Goal: Task Accomplishment & Management: Manage account settings

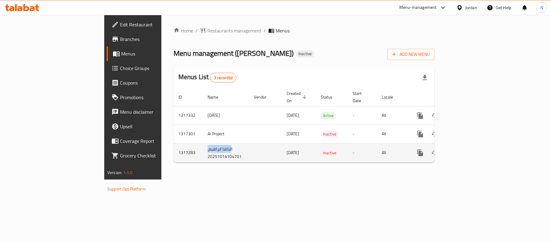
drag, startPoint x: 161, startPoint y: 144, endPoint x: 136, endPoint y: 146, distance: 25.0
click at [203, 146] on td "الباشا ابراهيم, 20251014104701" at bounding box center [226, 152] width 46 height 19
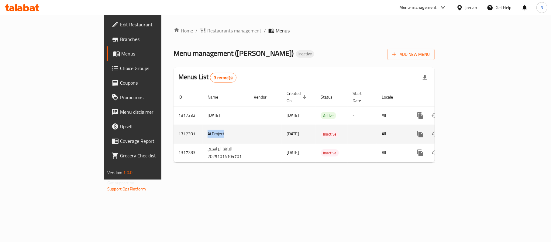
drag, startPoint x: 157, startPoint y: 129, endPoint x: 134, endPoint y: 131, distance: 23.5
click at [203, 131] on td "Ai Project" at bounding box center [226, 134] width 46 height 19
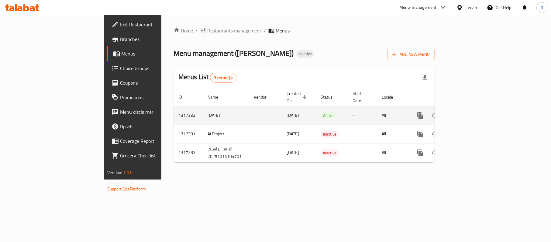
click at [203, 112] on td "[DATE]" at bounding box center [226, 115] width 46 height 19
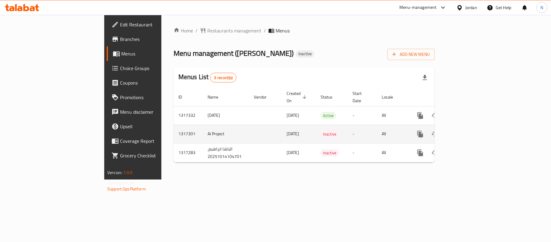
click at [316, 134] on td "Inactive" at bounding box center [332, 134] width 32 height 19
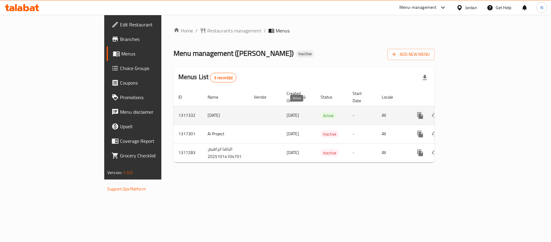
click at [321, 112] on span "Active" at bounding box center [328, 115] width 15 height 7
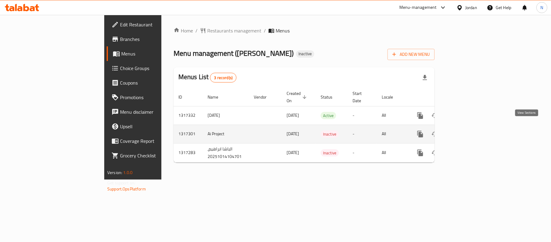
click at [468, 131] on icon "enhanced table" at bounding box center [463, 134] width 7 height 7
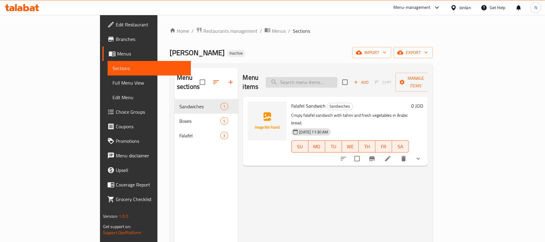
click at [337, 77] on input "search" at bounding box center [302, 82] width 72 height 11
paste input "Foul"
type input "Foul"
click at [391, 155] on icon at bounding box center [387, 158] width 7 height 7
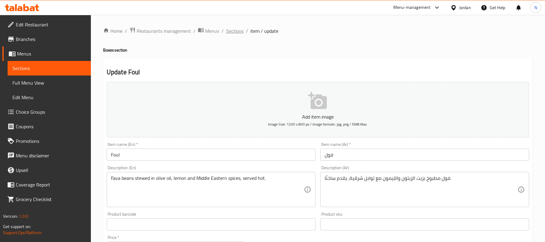
click at [234, 29] on span "Sections" at bounding box center [234, 30] width 17 height 7
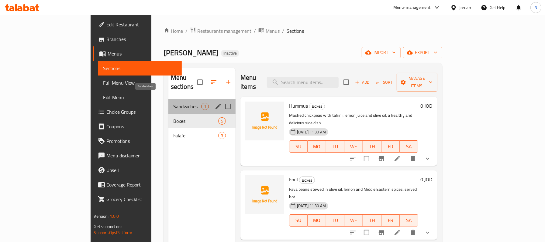
click at [173, 103] on span "Sandwiches" at bounding box center [187, 106] width 28 height 7
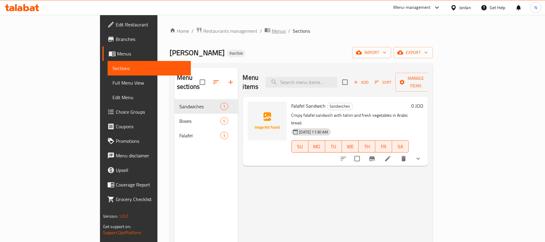
click at [272, 31] on span "Menus" at bounding box center [279, 30] width 14 height 7
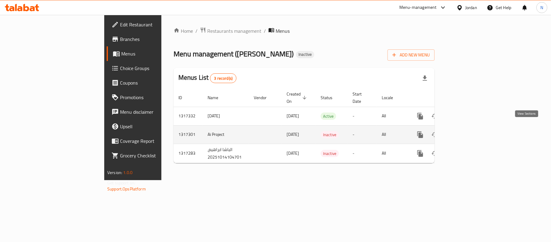
click at [468, 131] on icon "enhanced table" at bounding box center [463, 134] width 7 height 7
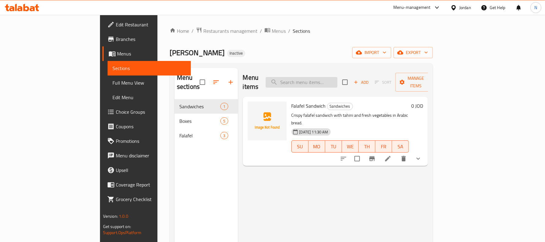
click at [331, 77] on input "search" at bounding box center [302, 82] width 72 height 11
paste input "Stuffed Falafel spicy"
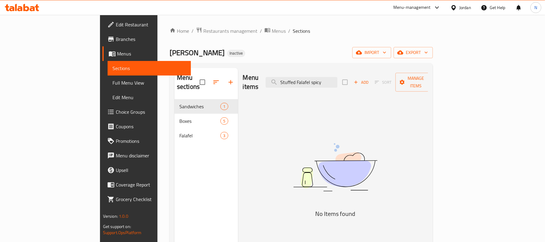
type input "Stuffed Falafel spicy"
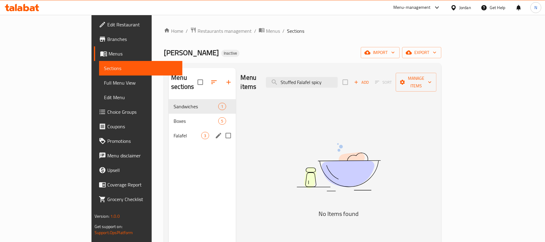
click at [169, 132] on div "Falafel 3" at bounding box center [202, 136] width 67 height 15
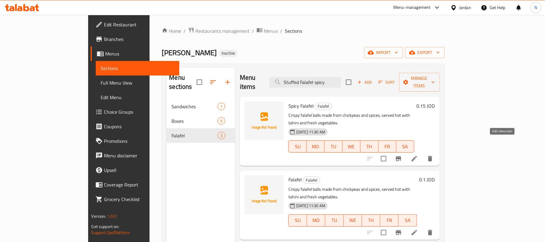
click at [418, 155] on icon at bounding box center [413, 158] width 7 height 7
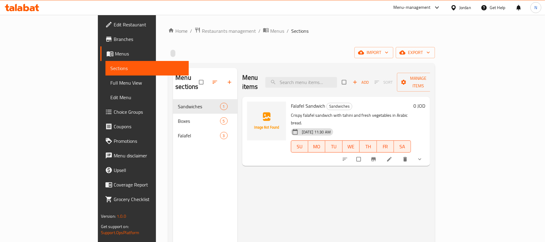
click at [110, 80] on span "Full Menu View" at bounding box center [147, 82] width 74 height 7
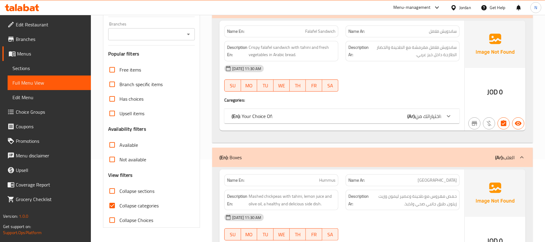
scroll to position [122, 0]
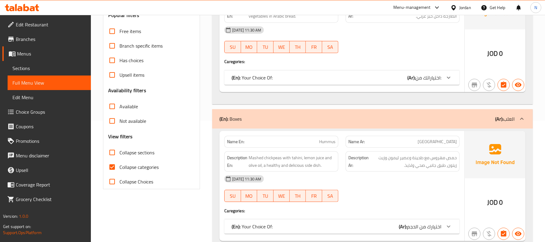
click at [136, 164] on span "Collapse categories" at bounding box center [138, 167] width 39 height 7
click at [119, 163] on input "Collapse categories" at bounding box center [112, 167] width 15 height 15
checkbox input "false"
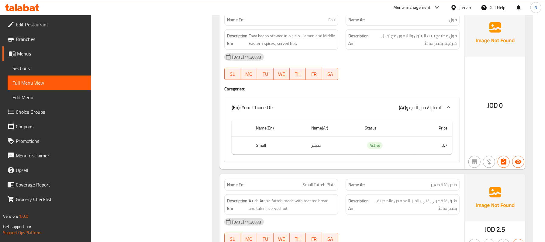
scroll to position [486, 0]
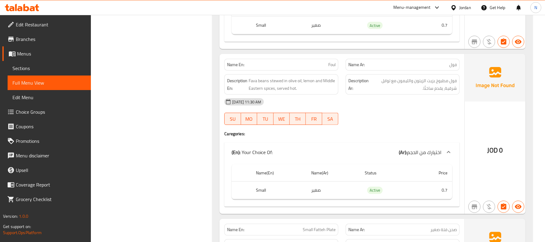
click at [331, 71] on div "Name En: Foul" at bounding box center [281, 65] width 114 height 12
copy span "Foul"
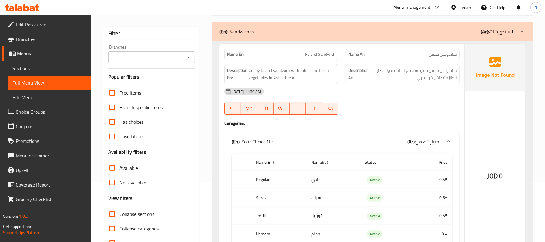
scroll to position [0, 0]
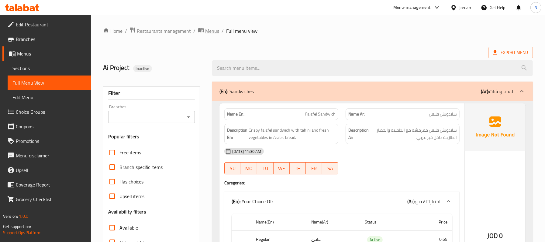
click at [213, 33] on span "Menus" at bounding box center [212, 30] width 14 height 7
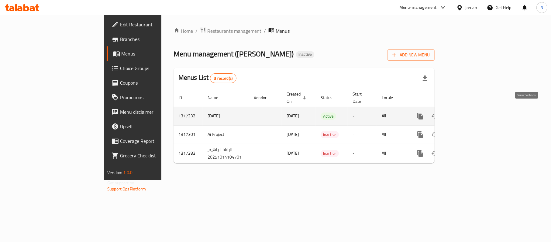
click at [468, 113] on icon "enhanced table" at bounding box center [463, 116] width 7 height 7
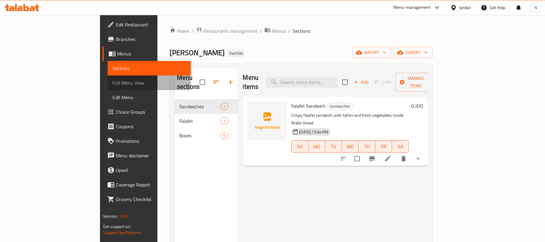
click at [112, 86] on span "Full Menu View" at bounding box center [149, 82] width 74 height 7
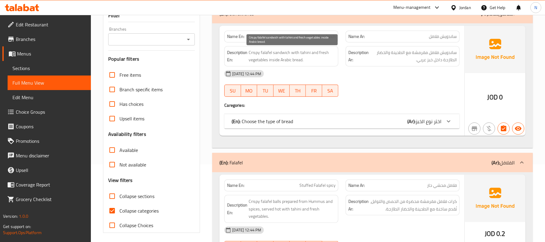
scroll to position [162, 0]
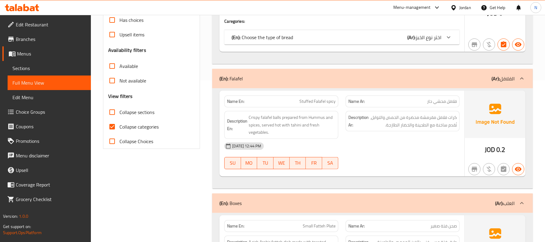
click at [145, 130] on span "Collapse categories" at bounding box center [138, 126] width 39 height 7
click at [119, 130] on input "Collapse categories" at bounding box center [112, 127] width 15 height 15
checkbox input "false"
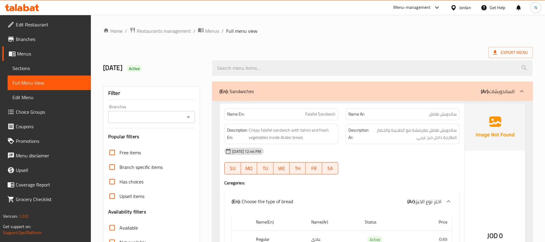
scroll to position [40, 0]
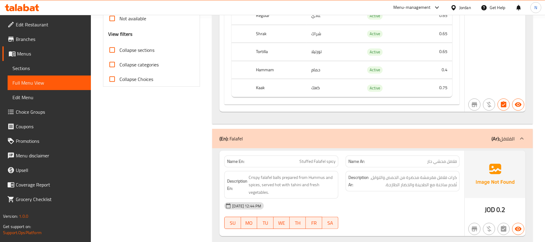
scroll to position [243, 0]
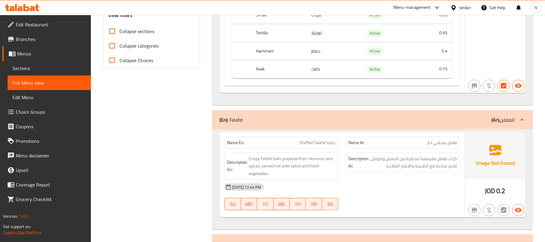
click at [330, 140] on div "Name En: Stuffed Falafel spicy" at bounding box center [281, 143] width 114 height 12
copy span "Stuffed Falafel spicy"
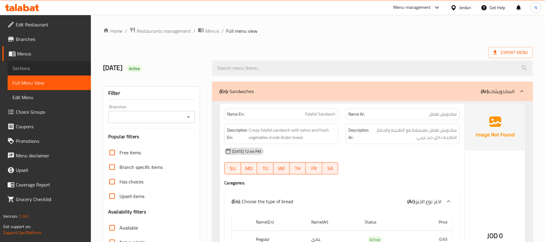
click at [44, 62] on link "Sections" at bounding box center [49, 68] width 83 height 15
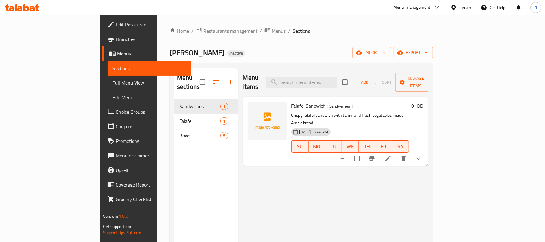
click at [117, 52] on span "Menus" at bounding box center [151, 53] width 69 height 7
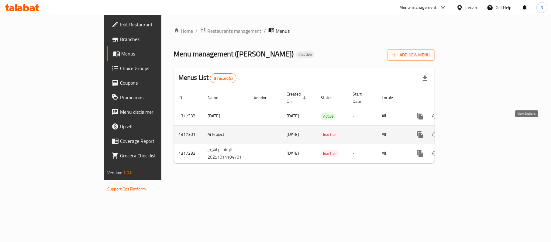
click at [471, 129] on link "enhanced table" at bounding box center [464, 135] width 15 height 15
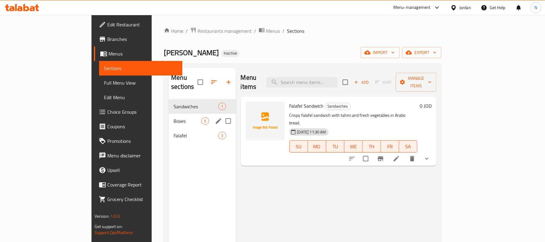
click at [169, 117] on div "Boxes 5" at bounding box center [202, 121] width 67 height 15
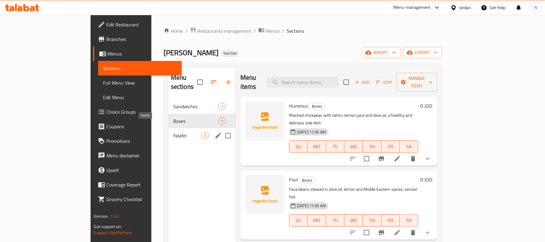
click at [173, 132] on span "Falafel" at bounding box center [187, 135] width 28 height 7
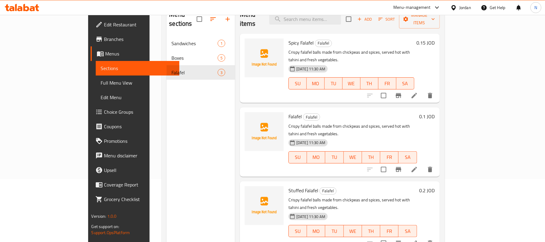
scroll to position [85, 0]
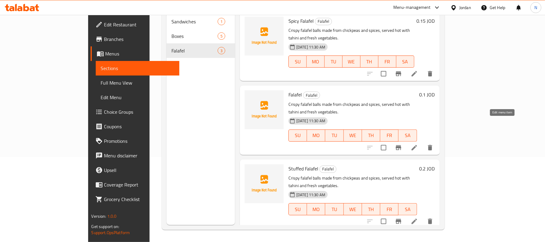
click at [418, 144] on icon at bounding box center [413, 147] width 7 height 7
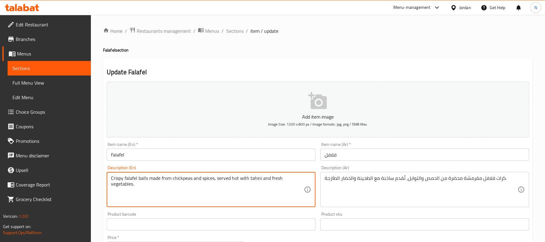
click at [169, 178] on textarea "Crispy falafel balls made from chickpeas and spices, served hot with tahini and…" at bounding box center [207, 190] width 193 height 29
click at [120, 167] on div "Description (En) Crispy falafel balls made from chickpeas and spices, served ho…" at bounding box center [211, 187] width 209 height 42
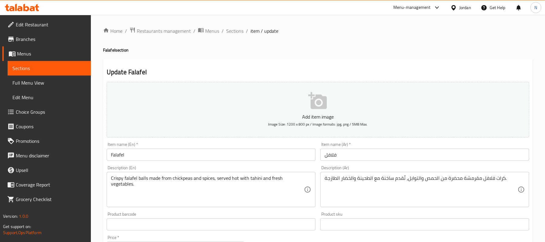
click at [118, 161] on input "Falafel" at bounding box center [211, 155] width 209 height 12
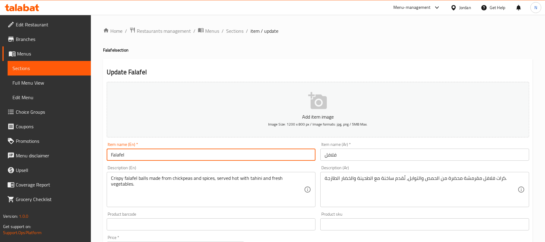
click at [118, 161] on input "Falafel" at bounding box center [211, 155] width 209 height 12
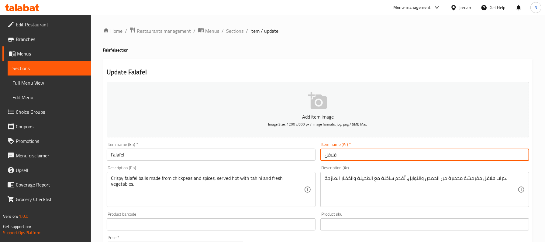
click at [337, 153] on input "فلافل" at bounding box center [424, 155] width 209 height 12
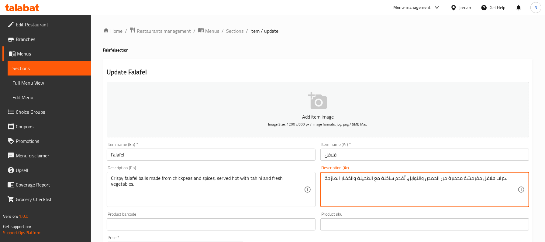
click at [353, 181] on textarea "كرات فلافل مقرمشة محضرة من الحمص والتوابل، تُقدم ساخنة مع الطحينة والخضار الطاز…" at bounding box center [420, 190] width 193 height 29
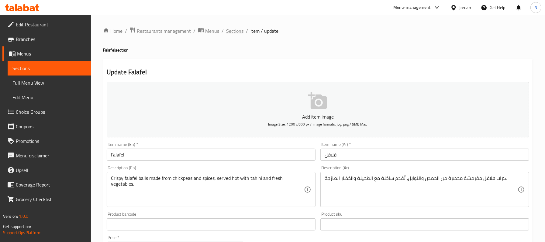
click at [230, 30] on span "Sections" at bounding box center [234, 30] width 17 height 7
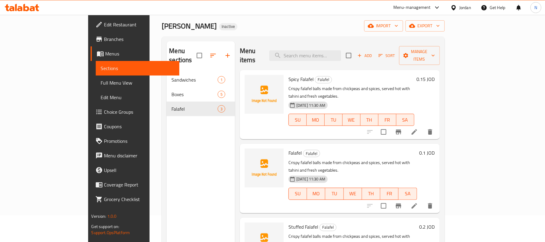
scroll to position [81, 0]
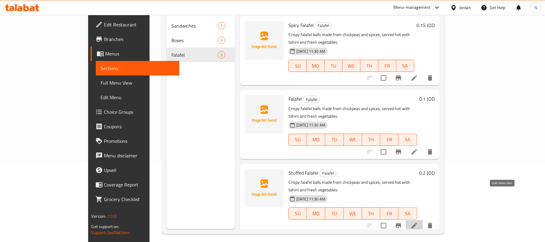
click at [418, 222] on icon at bounding box center [413, 225] width 7 height 7
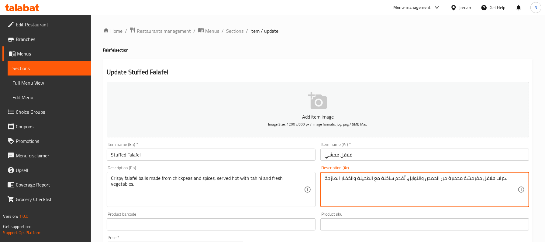
click at [354, 179] on textarea "كرات فلافل مقرمشة محضرة من الحمص والتوابل، تُقدم ساخنة مع الطحينة والخضار الطاز…" at bounding box center [420, 190] width 193 height 29
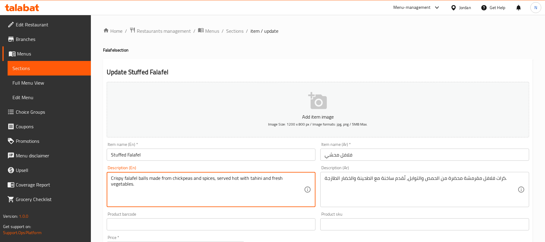
click at [191, 181] on textarea "Crispy falafel balls made from chickpeas and spices, served hot with tahini and…" at bounding box center [207, 190] width 193 height 29
click at [155, 155] on input "Stuffed Falafel" at bounding box center [211, 155] width 209 height 12
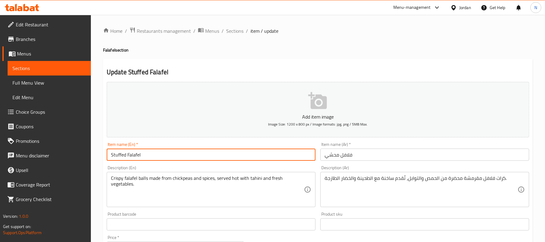
click at [155, 155] on input "Stuffed Falafel" at bounding box center [211, 155] width 209 height 12
click at [348, 153] on input "فلافل محشي" at bounding box center [424, 155] width 209 height 12
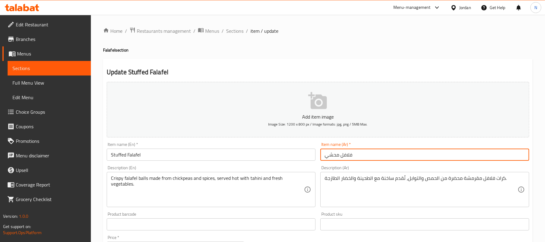
click at [348, 153] on input "فلافل محشي" at bounding box center [424, 155] width 209 height 12
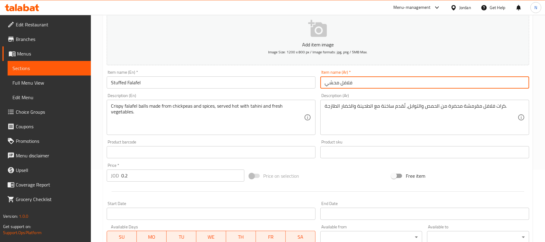
scroll to position [81, 0]
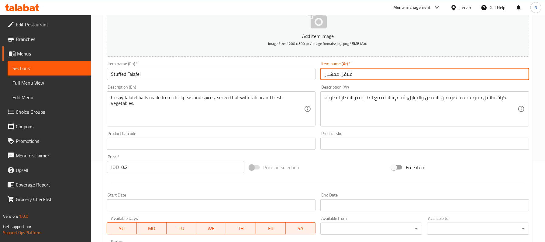
click at [177, 166] on input "0.2" at bounding box center [182, 167] width 123 height 12
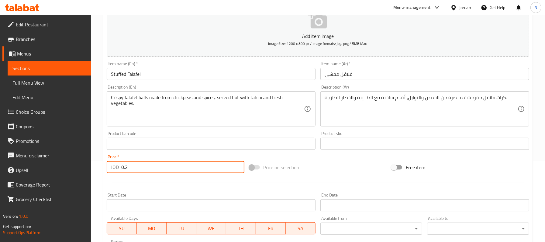
click at [177, 166] on input "0.2" at bounding box center [182, 167] width 123 height 12
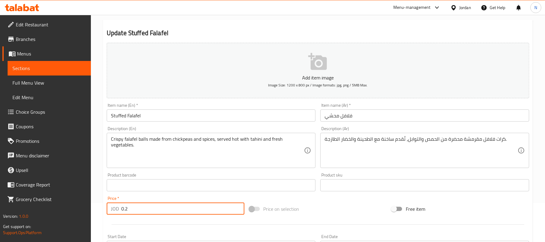
scroll to position [0, 0]
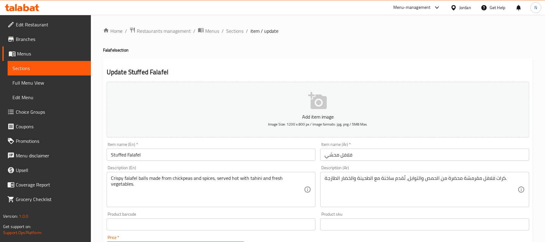
click at [41, 55] on span "Menus" at bounding box center [51, 53] width 69 height 7
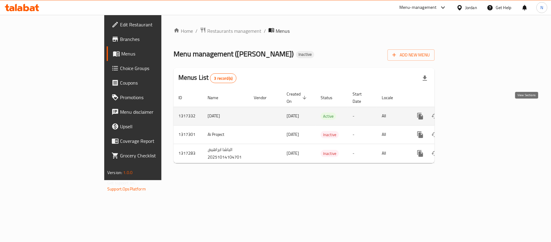
click at [471, 109] on link "enhanced table" at bounding box center [464, 116] width 15 height 15
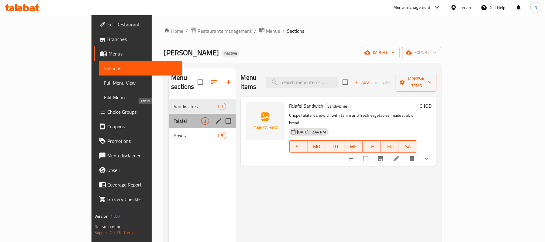
click at [173, 118] on span "Falafel" at bounding box center [187, 121] width 28 height 7
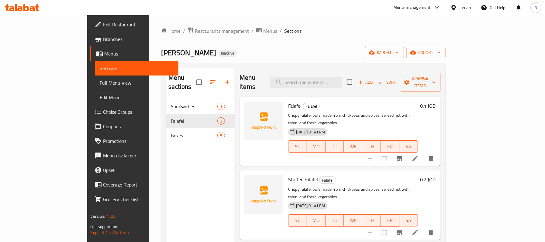
click at [423, 153] on li at bounding box center [414, 158] width 17 height 11
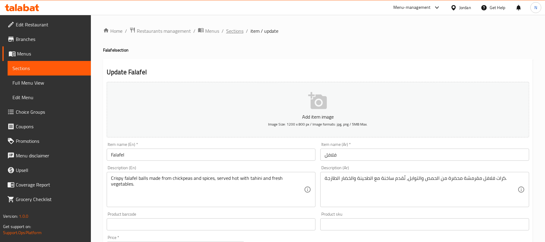
click at [240, 27] on span "Sections" at bounding box center [234, 30] width 17 height 7
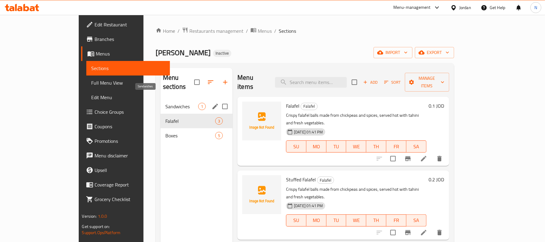
click at [165, 103] on span "Sandwiches" at bounding box center [181, 106] width 33 height 7
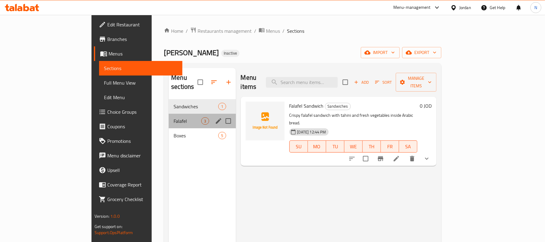
click at [169, 114] on div "Falafel 3" at bounding box center [202, 121] width 67 height 15
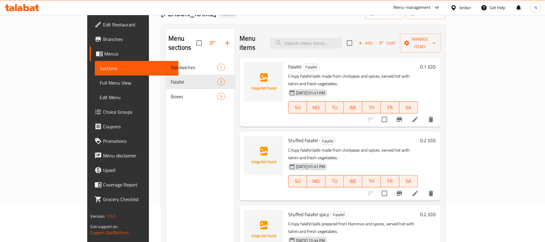
scroll to position [85, 0]
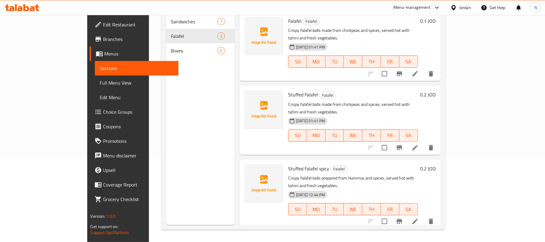
click at [419, 218] on icon at bounding box center [414, 221] width 7 height 7
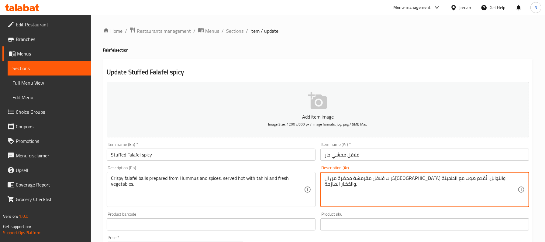
drag, startPoint x: 390, startPoint y: 181, endPoint x: 382, endPoint y: 180, distance: 8.6
type textarea "كرات فلافل مقرمشة محضرة من الحمص والتوابل، تُقدم ساخنه مع الطحينة والخضار الطاز…"
click at [353, 153] on input "فلافل محشي حار" at bounding box center [424, 155] width 209 height 12
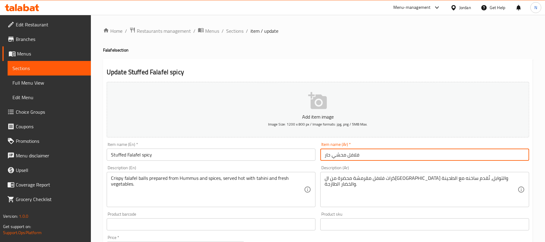
click at [235, 27] on span "Sections" at bounding box center [234, 30] width 17 height 7
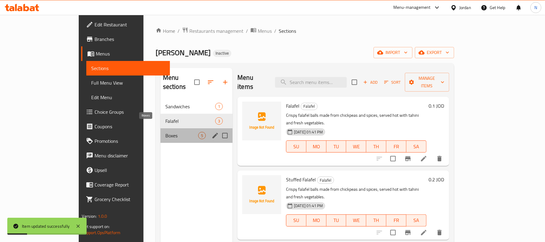
click at [171, 132] on span "Boxes" at bounding box center [181, 135] width 33 height 7
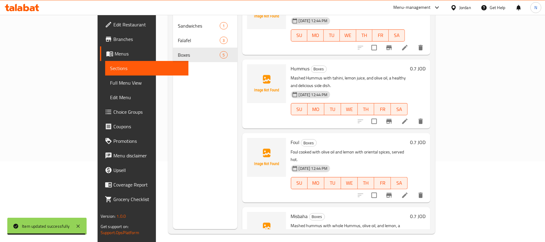
scroll to position [85, 0]
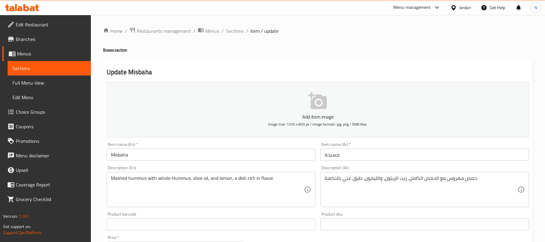
click at [152, 153] on input "Misbaha" at bounding box center [211, 155] width 209 height 12
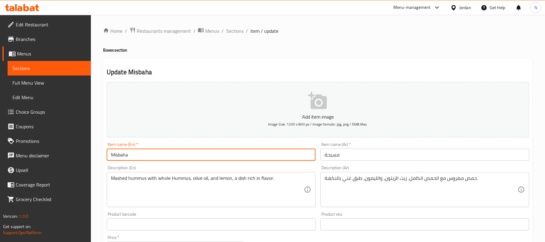
click at [152, 153] on input "Misbaha" at bounding box center [211, 155] width 209 height 12
paste input "مسبحة"
paste input "esa"
type input "Mesabaha"
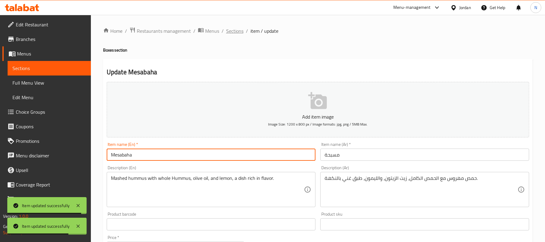
click at [234, 35] on span "Sections" at bounding box center [234, 30] width 17 height 7
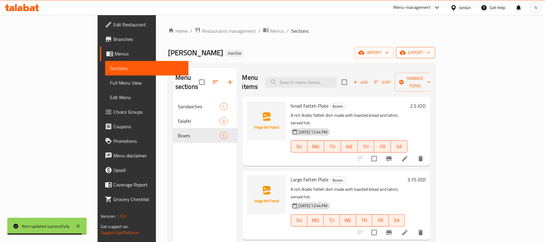
click at [430, 50] on span "export" at bounding box center [415, 53] width 29 height 8
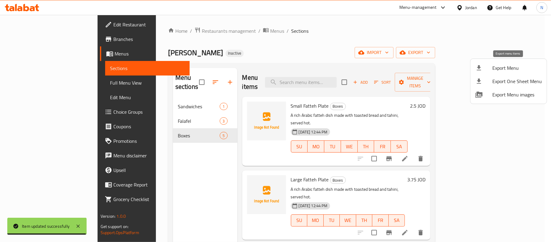
click at [492, 69] on span "Export Menu" at bounding box center [517, 67] width 50 height 7
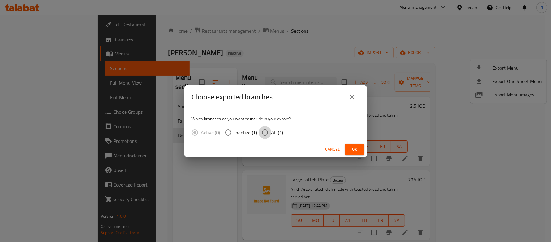
click at [260, 136] on input "All (1)" at bounding box center [265, 132] width 13 height 13
radio input "true"
drag, startPoint x: 355, startPoint y: 149, endPoint x: 338, endPoint y: 135, distance: 22.3
click at [355, 148] on span "Ok" at bounding box center [355, 150] width 10 height 8
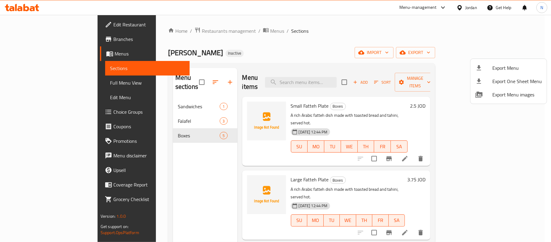
click at [145, 113] on div at bounding box center [275, 121] width 551 height 242
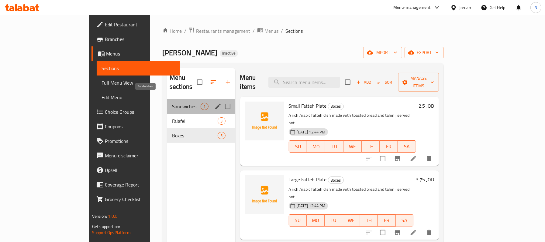
click at [172, 103] on span "Sandwiches" at bounding box center [186, 106] width 29 height 7
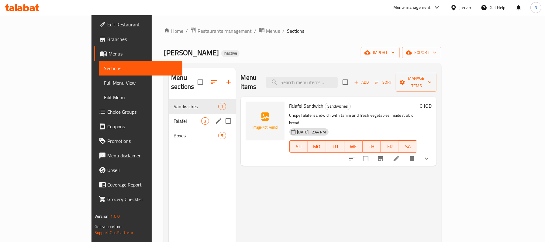
click at [169, 114] on div "Falafel 3" at bounding box center [202, 121] width 67 height 15
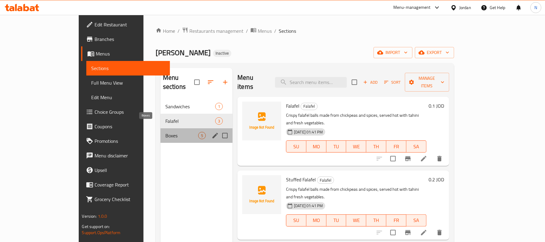
click at [165, 132] on span "Boxes" at bounding box center [181, 135] width 33 height 7
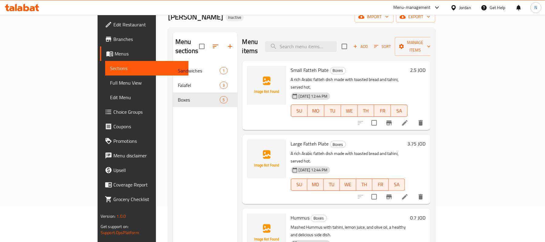
scroll to position [4, 0]
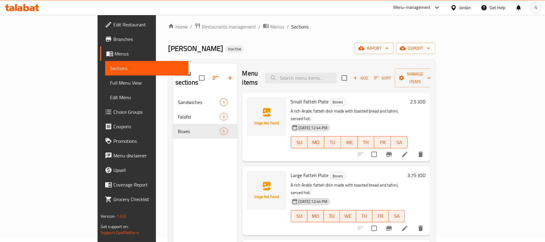
click at [173, 82] on div "Menu sections" at bounding box center [205, 78] width 64 height 29
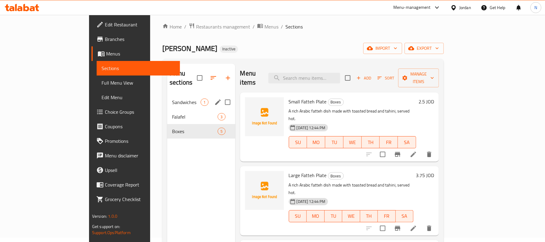
click at [172, 99] on span "Sandwiches" at bounding box center [186, 102] width 29 height 7
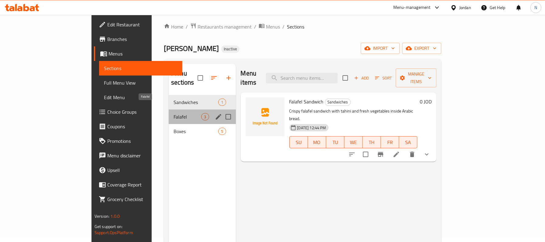
click at [173, 113] on span "Falafel" at bounding box center [187, 116] width 28 height 7
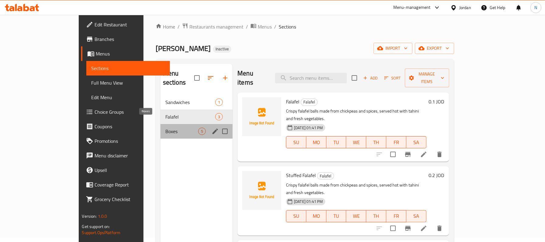
click at [165, 128] on span "Boxes" at bounding box center [181, 131] width 33 height 7
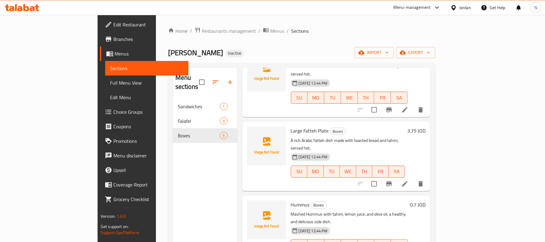
scroll to position [40, 0]
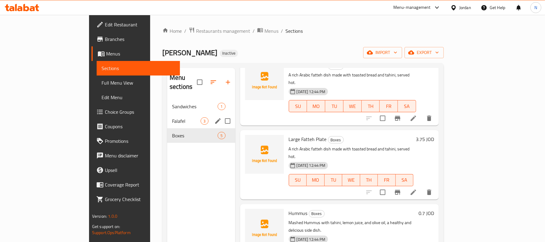
click at [167, 114] on div "Falafel 3" at bounding box center [201, 121] width 68 height 15
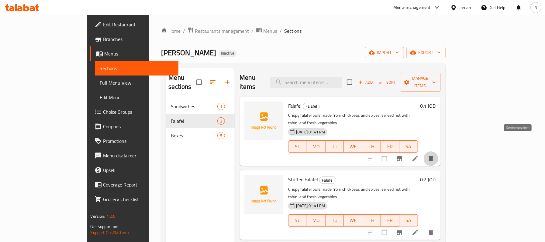
click at [434, 155] on icon "delete" at bounding box center [430, 158] width 7 height 7
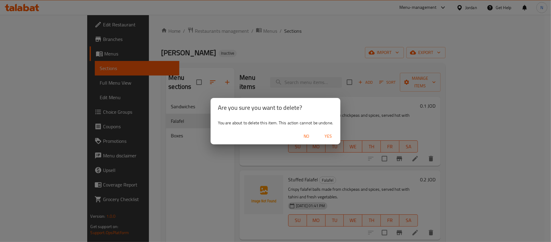
click at [327, 134] on span "Yes" at bounding box center [328, 137] width 15 height 8
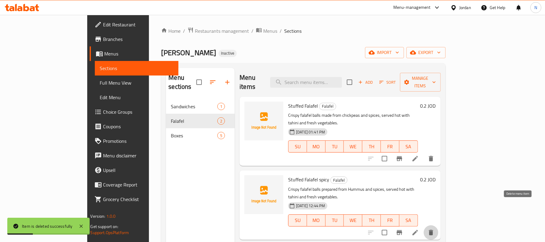
click at [434, 229] on icon "delete" at bounding box center [430, 232] width 7 height 7
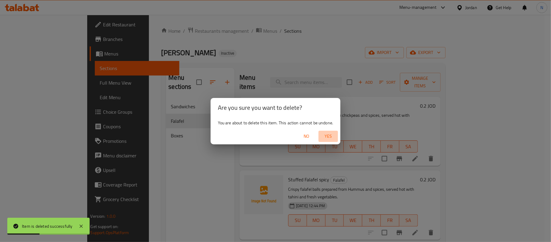
click at [333, 140] on button "Yes" at bounding box center [327, 136] width 19 height 11
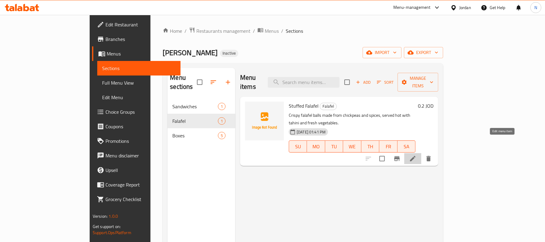
click at [415, 156] on icon at bounding box center [412, 158] width 5 height 5
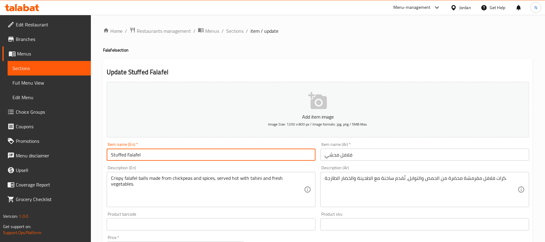
click at [174, 157] on input "Stuffed Falafel" at bounding box center [211, 155] width 209 height 12
click at [111, 156] on input "Stuffed Falafel" at bounding box center [211, 155] width 209 height 12
type input "spicy Stuffed Falafel"
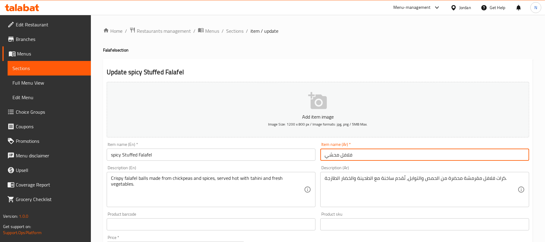
click at [389, 161] on input "فلافل محشي" at bounding box center [424, 155] width 209 height 12
type input "فلافل محشي حار"
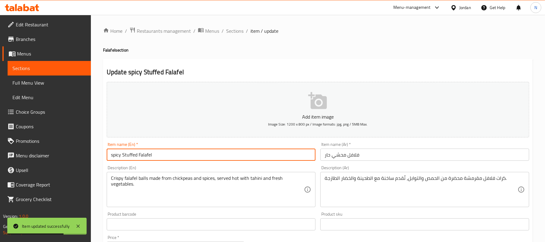
click at [207, 151] on input "spicy Stuffed Falafel" at bounding box center [211, 155] width 209 height 12
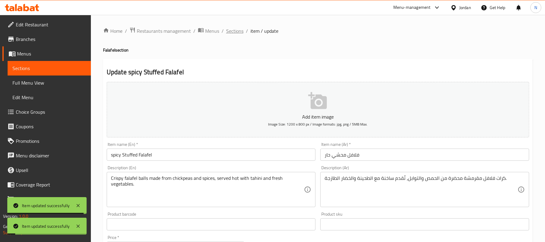
click at [237, 32] on span "Sections" at bounding box center [234, 30] width 17 height 7
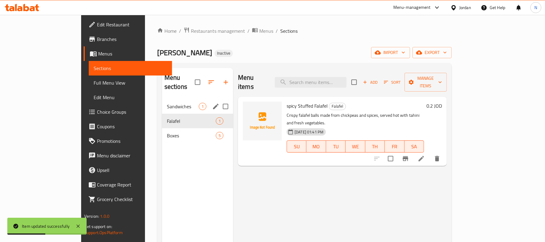
click at [162, 103] on div "Sandwiches 1" at bounding box center [197, 106] width 71 height 15
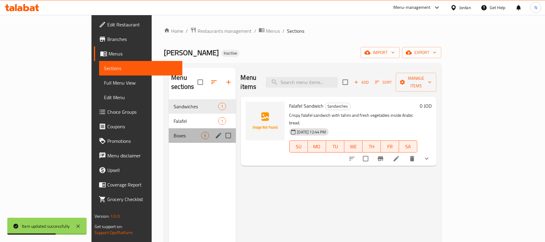
click at [169, 129] on div "Boxes 5" at bounding box center [202, 136] width 67 height 15
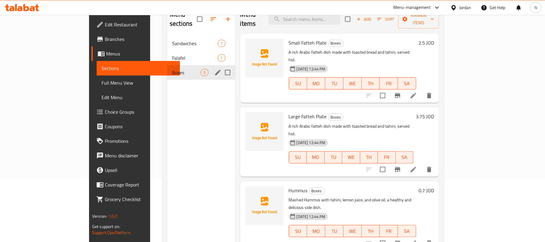
scroll to position [45, 0]
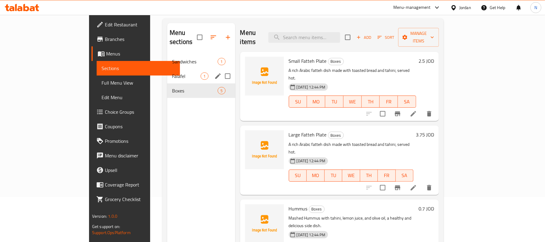
click at [167, 72] on div "Falafel 1" at bounding box center [201, 76] width 68 height 15
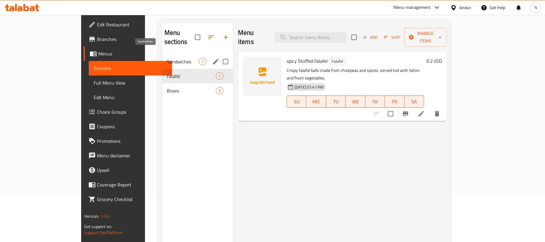
click at [167, 58] on span "Sandwiches" at bounding box center [183, 61] width 32 height 7
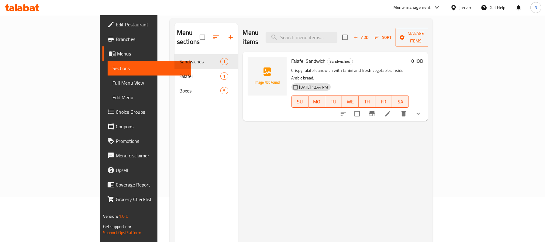
click at [391, 110] on icon at bounding box center [387, 113] width 7 height 7
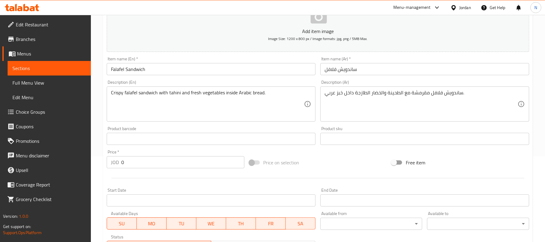
scroll to position [202, 0]
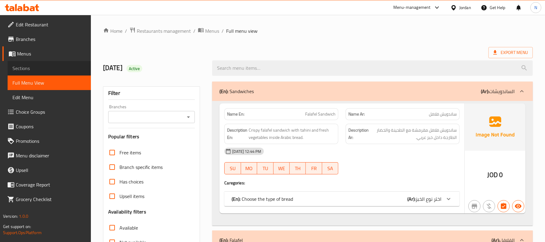
click at [42, 65] on span "Sections" at bounding box center [49, 68] width 74 height 7
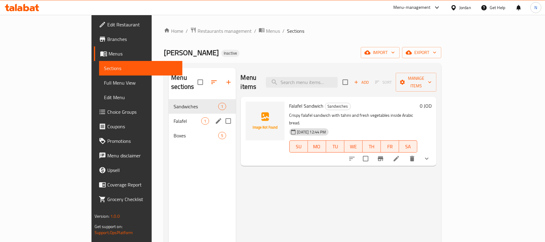
click at [169, 117] on div "Falafel 1" at bounding box center [202, 121] width 67 height 15
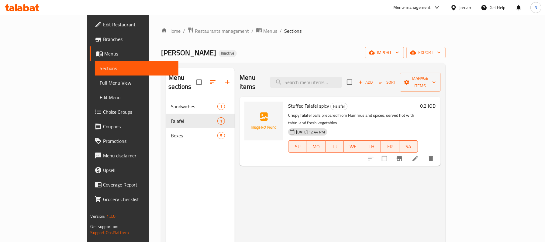
click at [423, 153] on li at bounding box center [414, 158] width 17 height 11
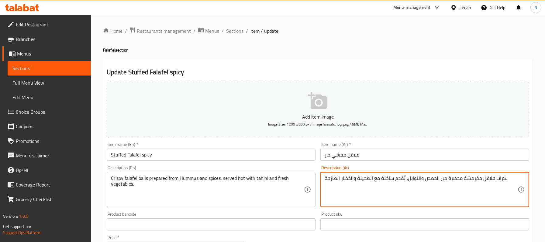
drag, startPoint x: 381, startPoint y: 179, endPoint x: 393, endPoint y: 181, distance: 11.7
type textarea "كرات فلافل مقرمشة محضرة من ال[GEOGRAPHIC_DATA] والتوابل، تُقدم هوت مع الطحينة و…"
click at [343, 160] on input "فلافل محشي حار" at bounding box center [424, 155] width 209 height 12
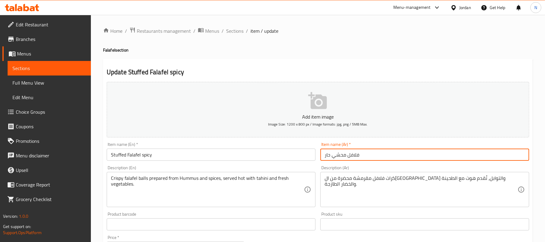
click at [231, 30] on span "Sections" at bounding box center [234, 30] width 17 height 7
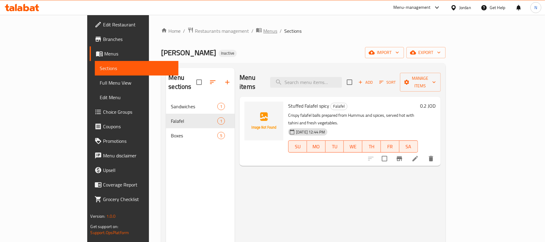
click at [263, 34] on span "Menus" at bounding box center [270, 30] width 14 height 7
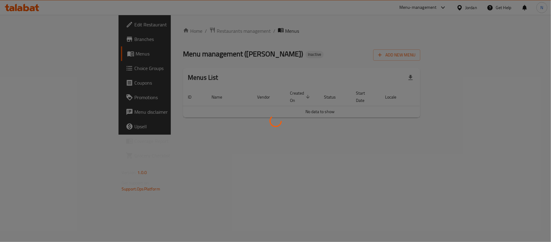
click at [209, 32] on div at bounding box center [275, 121] width 551 height 242
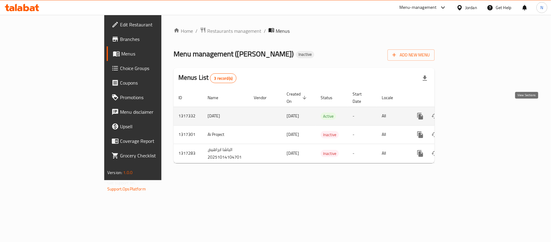
click at [468, 113] on icon "enhanced table" at bounding box center [463, 116] width 7 height 7
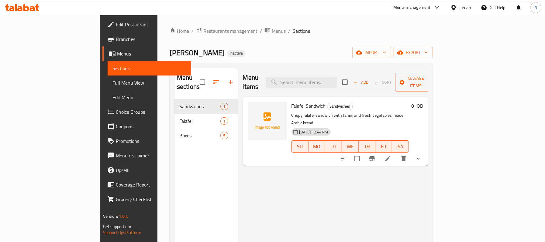
click at [264, 31] on icon "breadcrumb" at bounding box center [267, 30] width 6 height 6
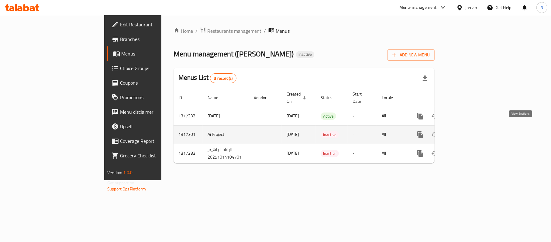
click at [468, 131] on icon "enhanced table" at bounding box center [463, 134] width 7 height 7
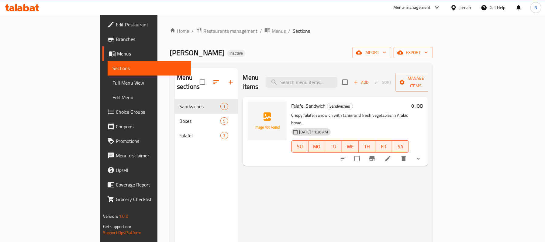
click at [272, 29] on span "Menus" at bounding box center [279, 30] width 14 height 7
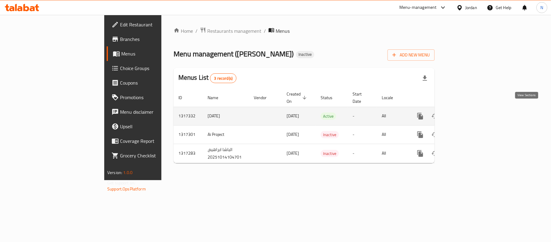
click at [468, 113] on icon "enhanced table" at bounding box center [463, 116] width 7 height 7
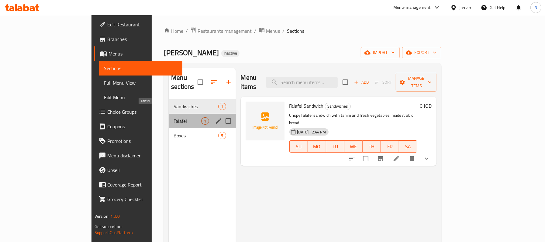
click at [173, 118] on span "Falafel" at bounding box center [187, 121] width 28 height 7
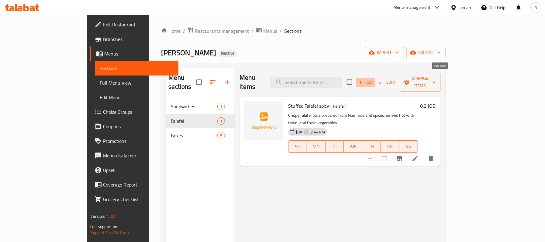
click at [374, 81] on span "Add" at bounding box center [365, 82] width 16 height 7
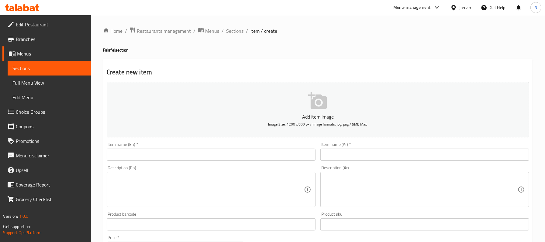
click at [220, 189] on textarea at bounding box center [207, 190] width 193 height 29
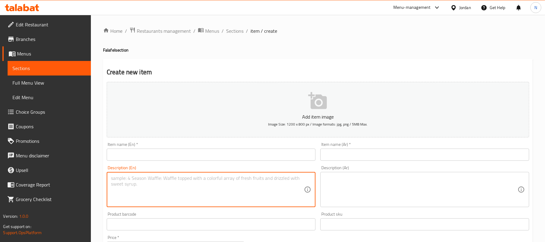
paste textarea "Crispy falafel balls made from chickpeas and spices, served hot with tahini and…"
type textarea "Crispy falafel balls made from chickpeas and spices, served hot with tahini and…"
click at [177, 151] on input "text" at bounding box center [211, 155] width 209 height 12
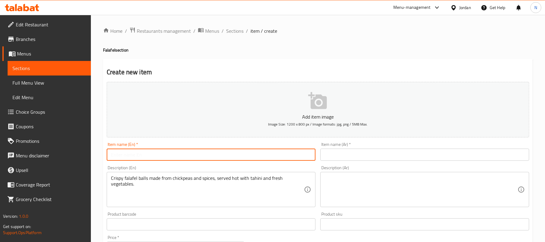
paste input "Falafel"
type input "Falafel"
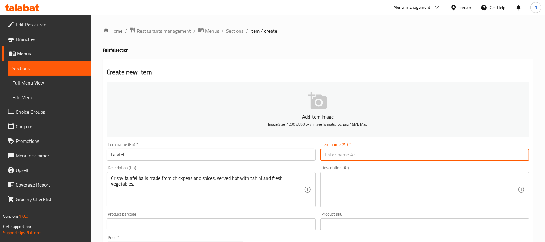
click at [348, 157] on input "text" at bounding box center [424, 155] width 209 height 12
paste input "فلافل"
type input "فلافل"
click at [345, 185] on textarea at bounding box center [420, 190] width 193 height 29
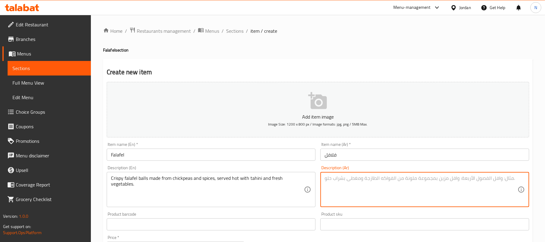
paste textarea "كرات فلافل مقرمشة محضرة من الحمص والتوابل، تُقدم ساخنة مع الطحينة والخضار الطاز…"
type textarea "كرات فلافل مقرمشة محضرة من الحمص والتوابل، تُقدم ساخنة مع الطحينة والخضار الطاز…"
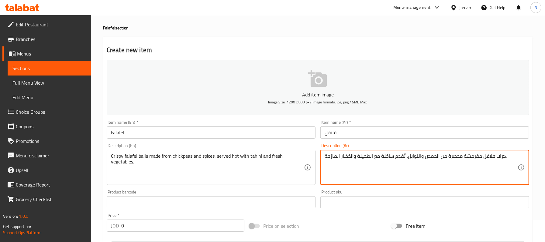
scroll to position [40, 0]
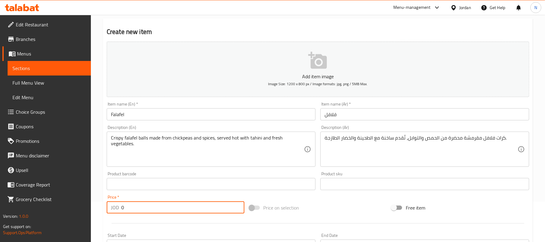
click at [135, 209] on input "0" at bounding box center [182, 208] width 123 height 12
type input ".1"
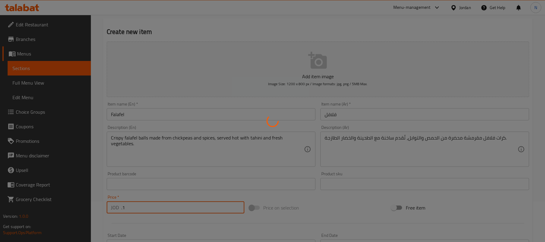
type input "0"
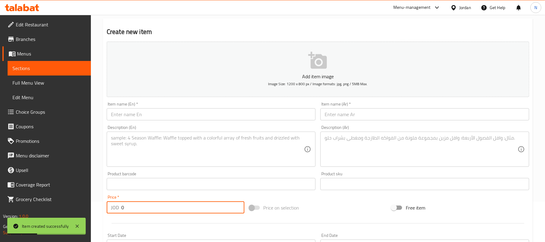
click at [351, 148] on textarea at bounding box center [420, 149] width 193 height 29
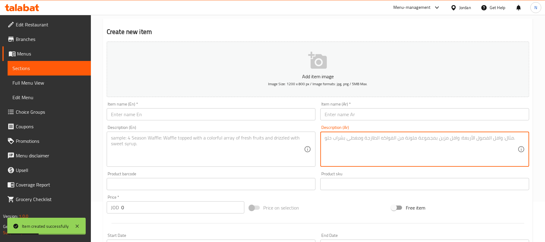
paste textarea "كرات فلافل مقرمشة محضرة من الحمص والتوابل، تُقدم ساخنة مع الطحينة والخضار الطاز…"
type textarea "كرات فلافل مقرمشة محضرة من الحمص والتوابل، تُقدم ساخنة مع الطحينة والخضار الطاز…"
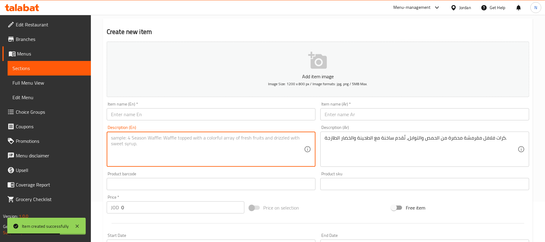
click at [188, 143] on textarea at bounding box center [207, 149] width 193 height 29
paste textarea "Crispy falafel balls made from chickpeas and spices, served hot with tahini and…"
type textarea "Crispy falafel balls made from chickpeas and spices, served hot with tahini and…"
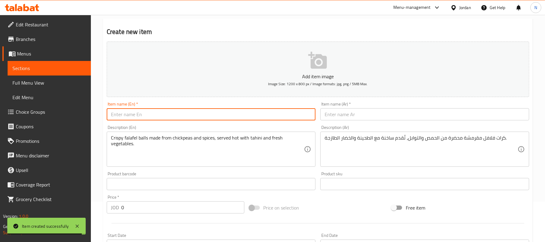
click at [198, 115] on input "text" at bounding box center [211, 114] width 209 height 12
paste input "Stuffed Falafel"
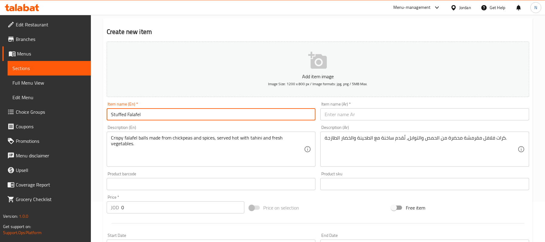
type input "Stuffed Falafel"
click at [351, 120] on input "text" at bounding box center [424, 114] width 209 height 12
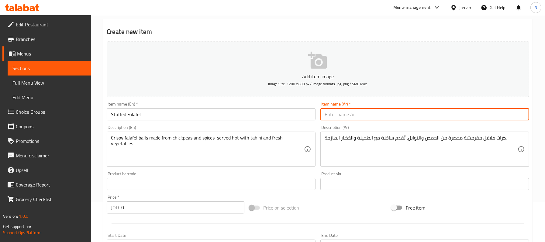
paste input "فلافل محشي"
type input "فلافل محشي"
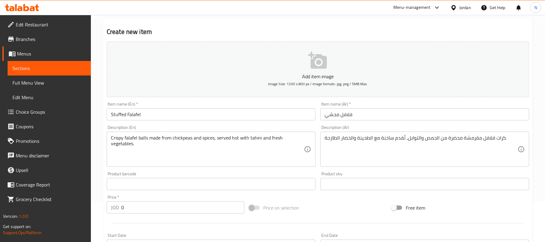
click at [389, 102] on div "Item name (Ar)   * فلافل محشي Item name (Ar) *" at bounding box center [425, 111] width 214 height 23
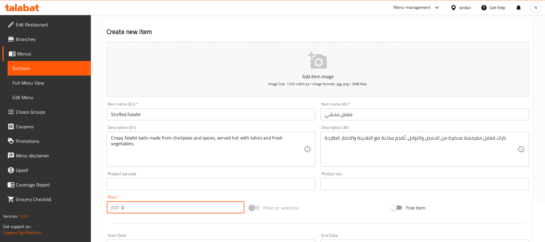
click at [127, 210] on input "0" at bounding box center [182, 208] width 123 height 12
paste input ".2"
type input "0.2"
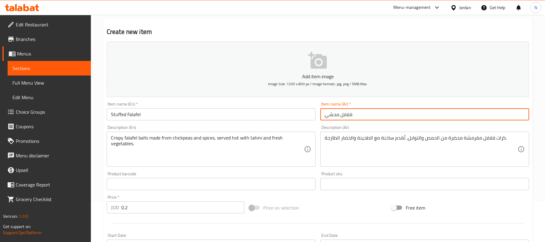
click at [374, 111] on input "فلافل محشي" at bounding box center [424, 114] width 209 height 12
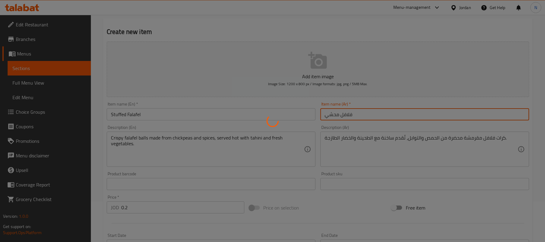
type input "0"
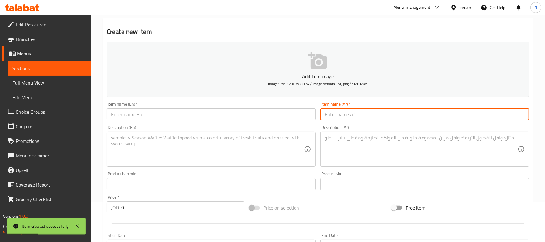
click at [55, 82] on span "Full Menu View" at bounding box center [49, 82] width 74 height 7
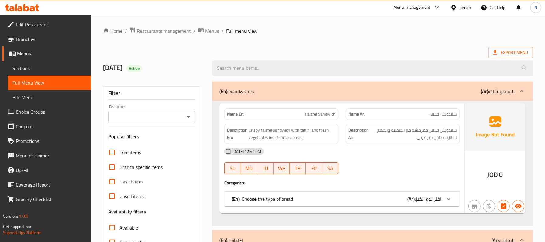
scroll to position [81, 0]
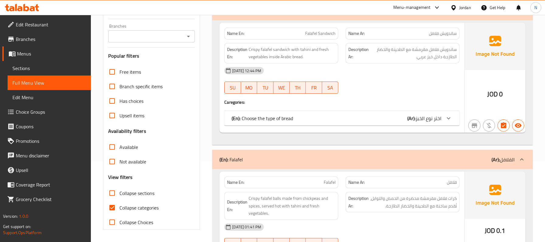
click at [135, 205] on span "Collapse categories" at bounding box center [138, 207] width 39 height 7
click at [119, 205] on input "Collapse categories" at bounding box center [112, 208] width 15 height 15
checkbox input "false"
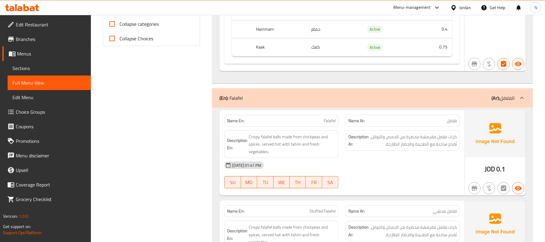
scroll to position [283, 0]
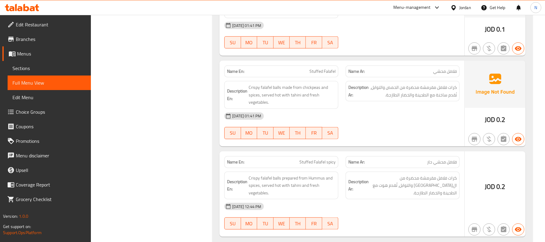
scroll to position [445, 0]
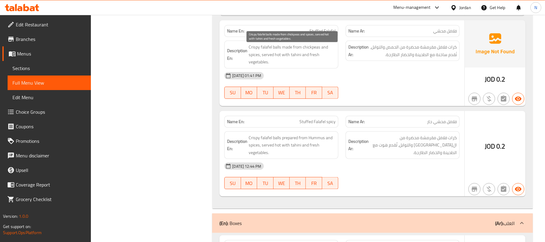
click at [298, 57] on span "Crispy falafel balls made from chickpeas and spices, served hot with tahini and…" at bounding box center [292, 54] width 87 height 22
click at [297, 56] on span "Crispy falafel balls made from chickpeas and spices, served hot with tahini and…" at bounding box center [292, 54] width 87 height 22
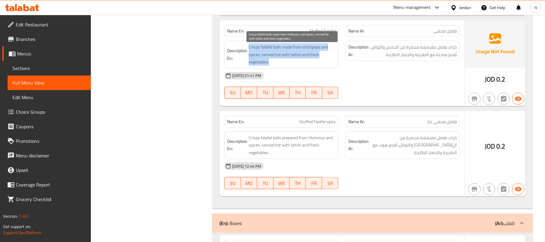
click at [297, 56] on span "Crispy falafel balls made from chickpeas and spices, served hot with tahini and…" at bounding box center [292, 54] width 87 height 22
click at [298, 59] on span "Crispy falafel balls made from chickpeas and spices, served hot with tahini and…" at bounding box center [292, 54] width 87 height 22
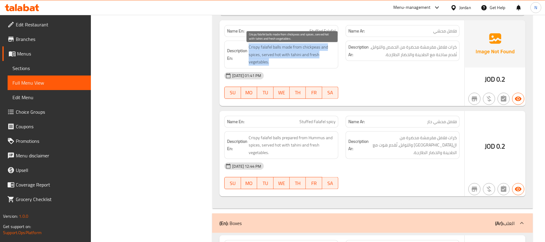
copy span "Crispy falafel balls made from chickpeas and spices, served hot with tahini and…"
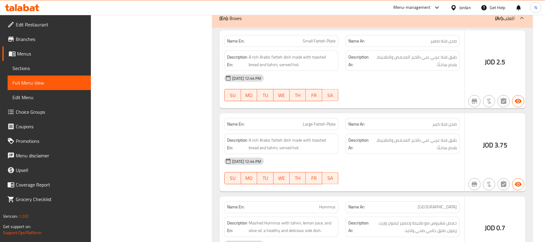
scroll to position [637, 0]
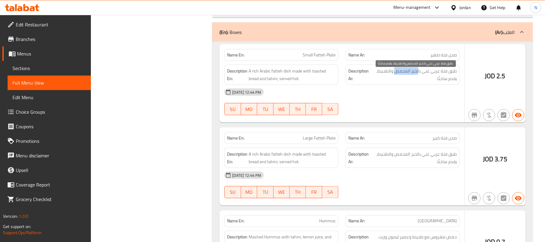
drag, startPoint x: 394, startPoint y: 77, endPoint x: 418, endPoint y: 76, distance: 23.7
click at [418, 76] on span "طبق فتة عربي غني بالخبز المحمص والطحينة، يقدم ساخنًا." at bounding box center [413, 74] width 85 height 15
copy span "لخبز المحمص"
click at [301, 78] on span "A rich Arabic fatteh dish made with toasted bread and tahini, served hot." at bounding box center [292, 74] width 87 height 15
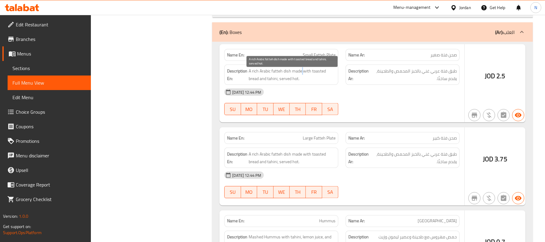
click at [301, 78] on span "A rich Arabic fatteh dish made with toasted bread and tahini, served hot." at bounding box center [292, 74] width 87 height 15
copy span "A rich Arabic fatteh dish made with toasted bread and tahini, served hot."
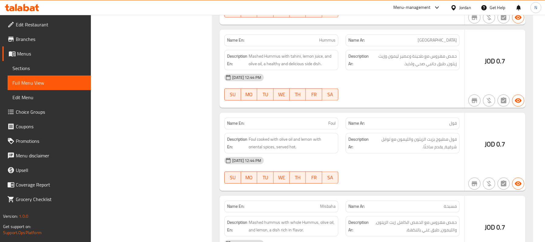
scroll to position [880, 0]
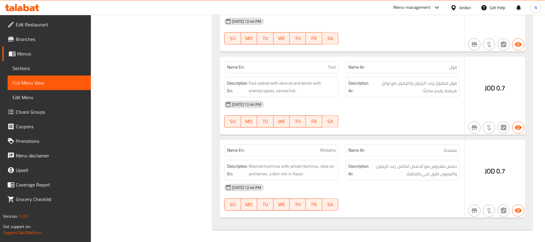
click at [450, 150] on span "مسبحة" at bounding box center [450, 150] width 13 height 6
copy span "مسبحة"
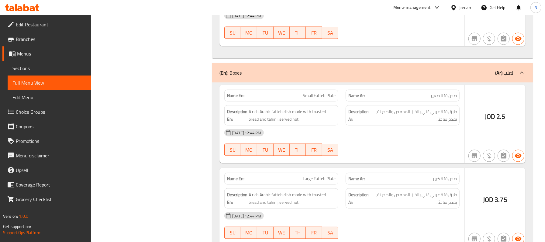
scroll to position [434, 0]
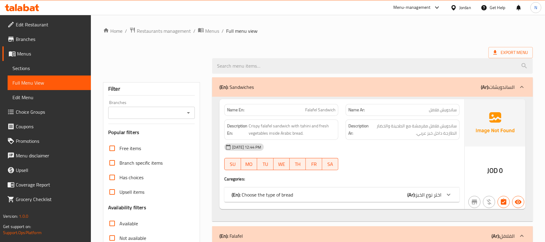
scroll to position [81, 0]
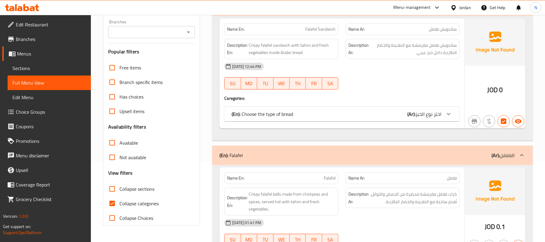
click at [136, 200] on span "Collapse categories" at bounding box center [138, 203] width 39 height 7
click at [119, 200] on input "Collapse categories" at bounding box center [112, 204] width 15 height 15
checkbox input "false"
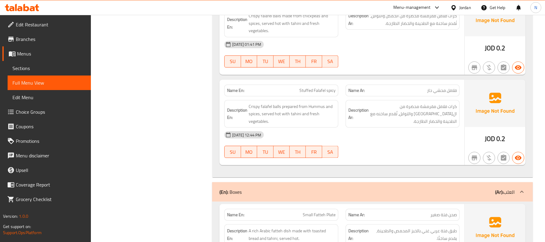
scroll to position [475, 0]
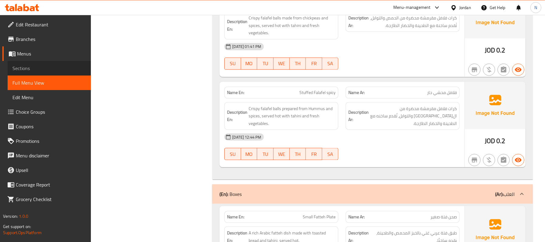
click at [77, 63] on link "Sections" at bounding box center [49, 68] width 83 height 15
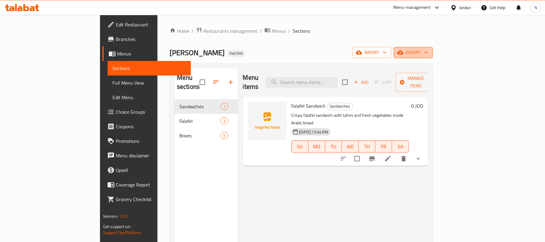
click at [428, 49] on span "export" at bounding box center [412, 53] width 29 height 8
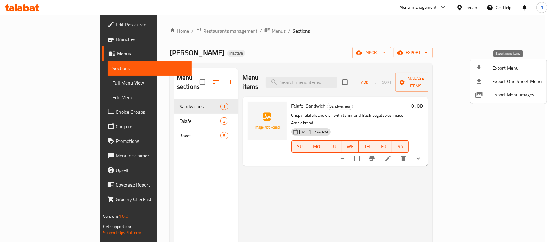
click at [500, 71] on span "Export Menu" at bounding box center [517, 67] width 50 height 7
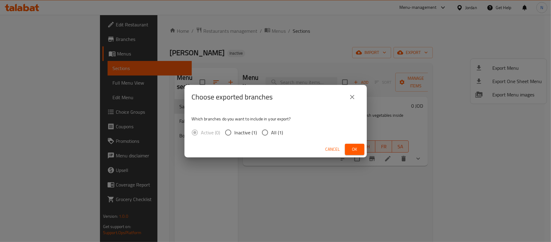
click at [276, 133] on span "All (1)" at bounding box center [277, 132] width 12 height 7
click at [271, 133] on input "All (1)" at bounding box center [265, 132] width 13 height 13
radio input "true"
click at [361, 150] on button "Ok" at bounding box center [354, 149] width 19 height 11
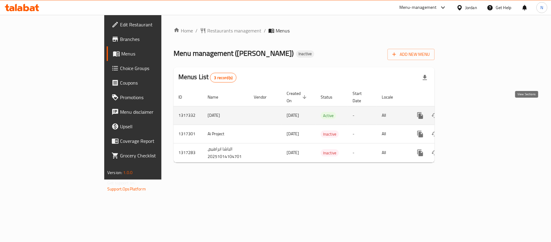
click at [468, 112] on icon "enhanced table" at bounding box center [463, 115] width 7 height 7
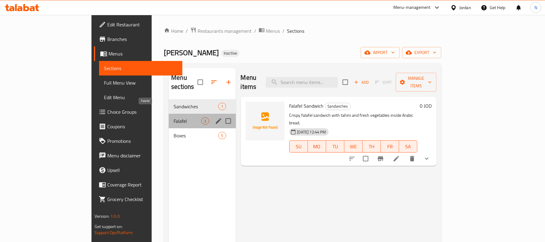
click at [173, 118] on span "Falafel" at bounding box center [187, 121] width 28 height 7
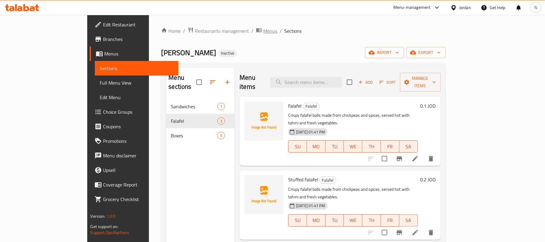
click at [263, 30] on span "Menus" at bounding box center [270, 30] width 14 height 7
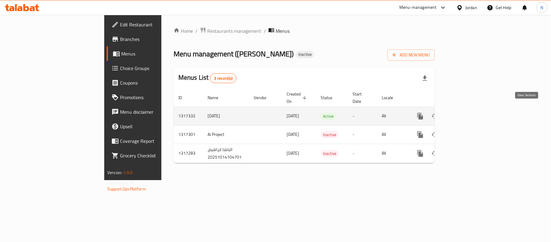
click at [468, 113] on icon "enhanced table" at bounding box center [463, 116] width 7 height 7
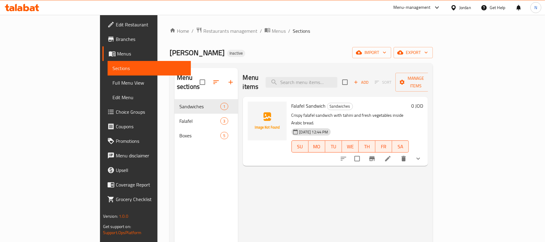
click at [108, 77] on link "Full Menu View" at bounding box center [149, 83] width 83 height 15
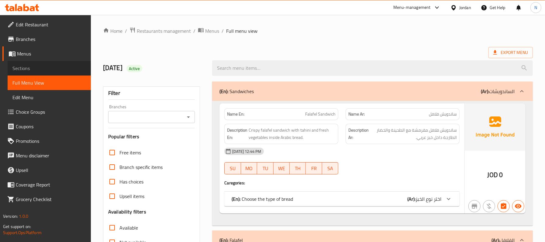
click at [63, 70] on span "Sections" at bounding box center [49, 68] width 74 height 7
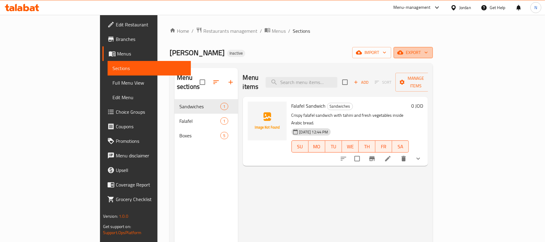
click at [428, 52] on span "export" at bounding box center [412, 53] width 29 height 8
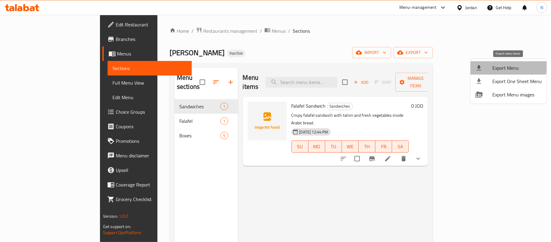
click at [502, 63] on li "Export Menu" at bounding box center [508, 67] width 76 height 13
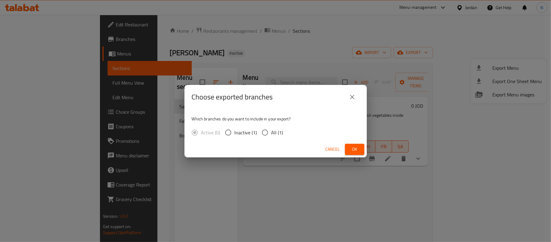
click at [275, 131] on span "All (1)" at bounding box center [277, 132] width 12 height 7
click at [271, 131] on input "All (1)" at bounding box center [265, 132] width 13 height 13
radio input "true"
drag, startPoint x: 362, startPoint y: 145, endPoint x: 356, endPoint y: 147, distance: 6.5
click at [356, 147] on button "Ok" at bounding box center [354, 149] width 19 height 11
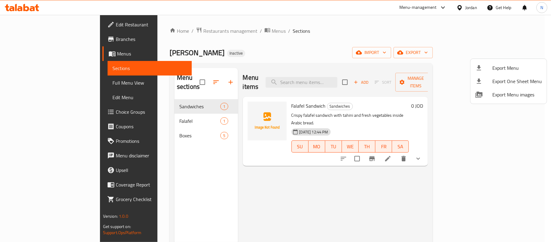
click at [145, 114] on div at bounding box center [275, 121] width 551 height 242
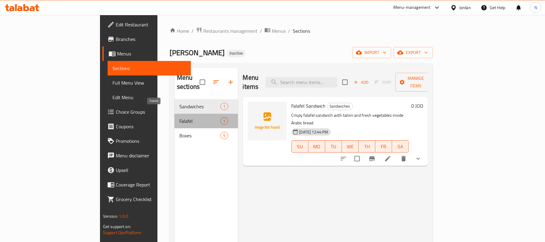
click at [179, 118] on span "Falafel" at bounding box center [199, 121] width 41 height 7
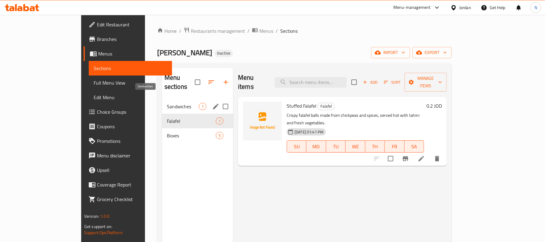
click at [167, 103] on span "Sandwiches" at bounding box center [183, 106] width 32 height 7
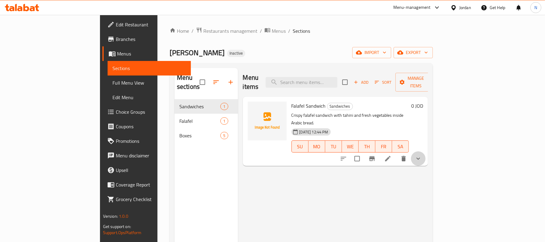
click at [425, 152] on button "show more" at bounding box center [418, 159] width 15 height 15
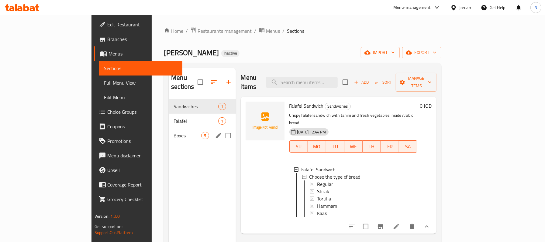
click at [169, 129] on div "Boxes 5" at bounding box center [202, 136] width 67 height 15
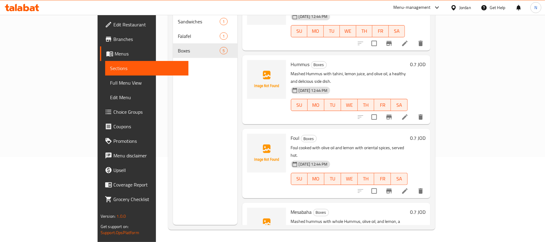
scroll to position [64, 0]
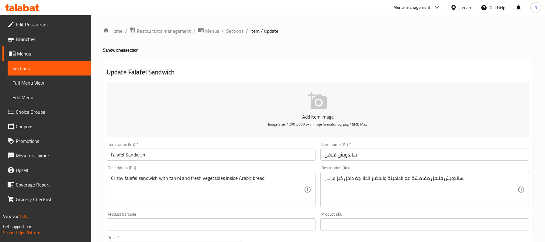
click at [236, 29] on span "Sections" at bounding box center [234, 30] width 17 height 7
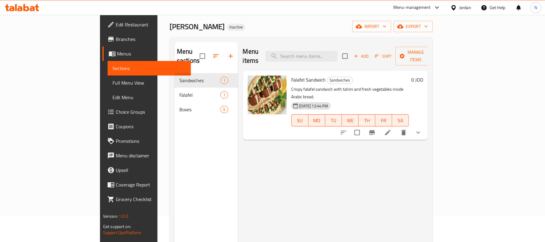
scroll to position [40, 0]
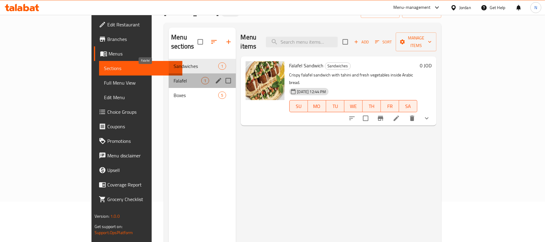
click at [173, 77] on span "Falafel" at bounding box center [187, 80] width 28 height 7
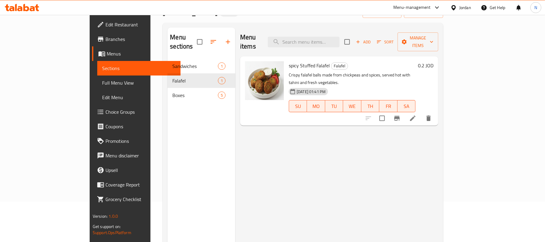
click at [416, 115] on icon at bounding box center [412, 118] width 7 height 7
